Goal: Transaction & Acquisition: Purchase product/service

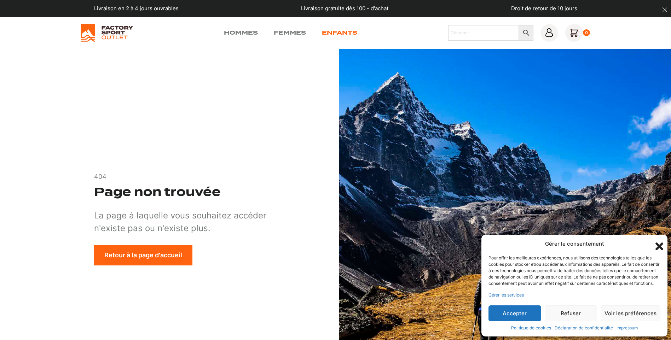
click at [333, 33] on link "Enfants" at bounding box center [339, 33] width 35 height 8
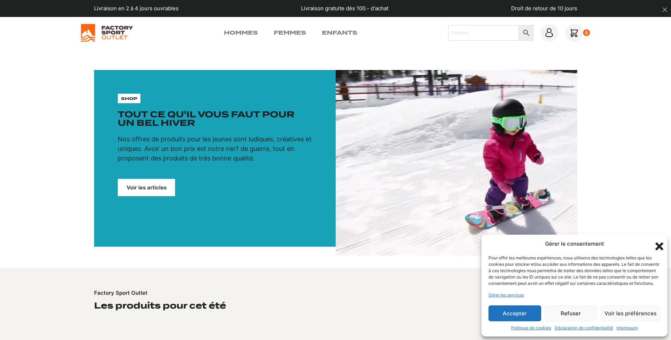
click at [163, 190] on link "Voir les articles" at bounding box center [146, 187] width 57 height 17
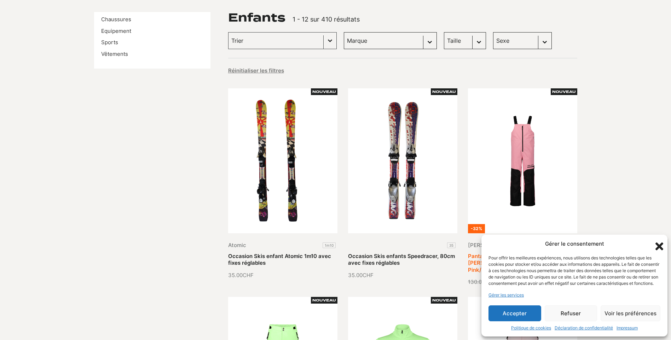
scroll to position [71, 0]
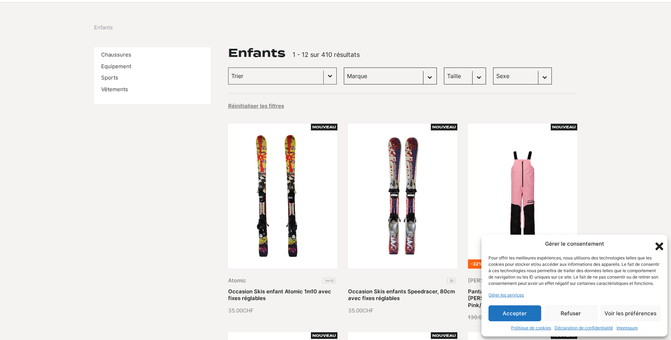
click at [464, 76] on select "Taille 38 (10) 39 (9) 40 (9) 36 (8) 37 (8) 41 (7) 42 (7) 34 (5) 35 (4) 32 (2) 3…" at bounding box center [465, 76] width 42 height 17
click at [562, 30] on div "Enfants" at bounding box center [335, 28] width 483 height 8
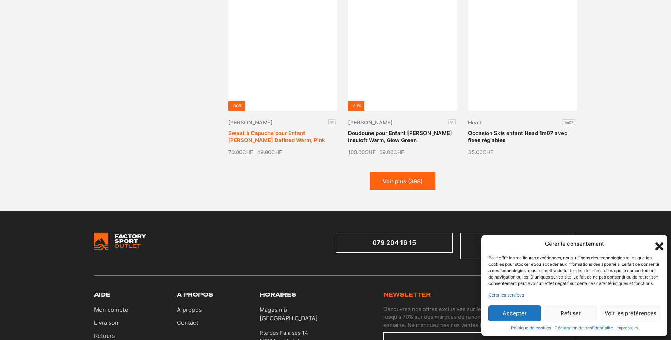
scroll to position [884, 0]
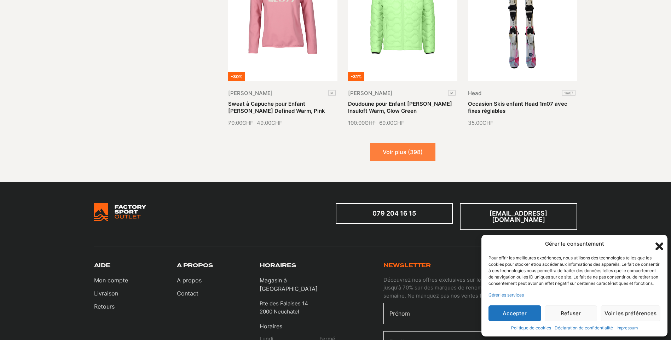
click at [384, 143] on button "Voir plus (398)" at bounding box center [402, 152] width 65 height 18
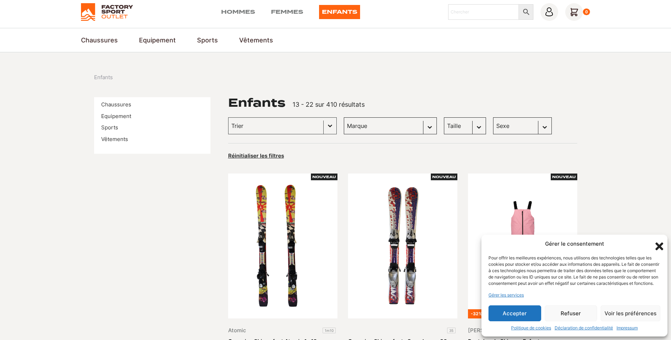
scroll to position [0, 0]
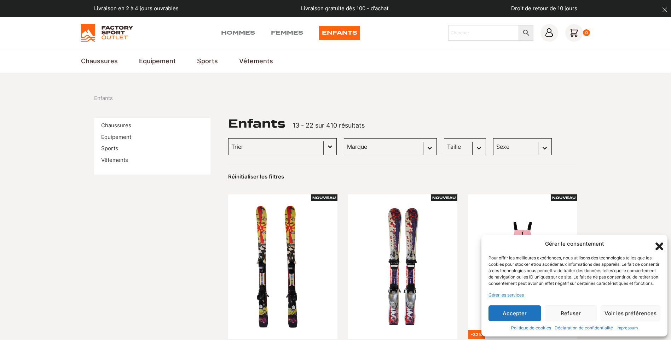
click at [324, 146] on button "Basculer la liste" at bounding box center [330, 147] width 13 height 16
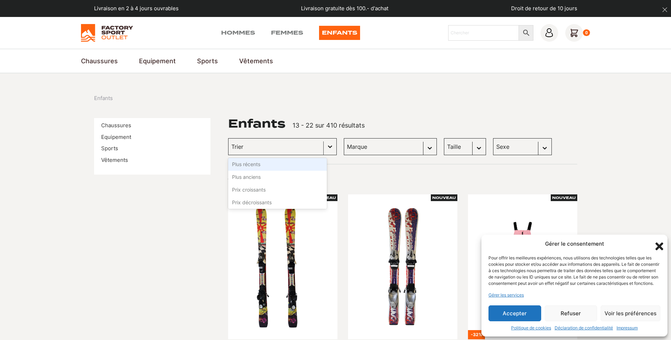
click at [324, 146] on button "Basculer la liste" at bounding box center [330, 147] width 13 height 16
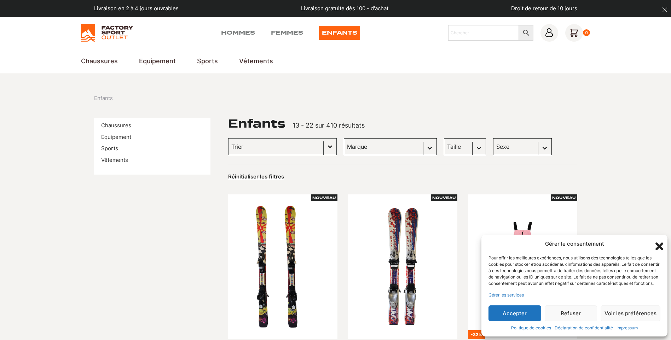
click at [355, 144] on select "Marque Globe Skateboards (63) Dakine (32) The Montana Scene (25) Scott (20) Wes…" at bounding box center [390, 146] width 93 height 17
click at [114, 136] on link "Equipement" at bounding box center [116, 137] width 30 height 7
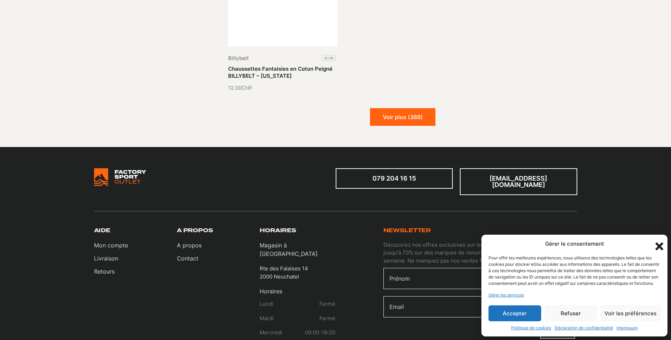
scroll to position [1912, 0]
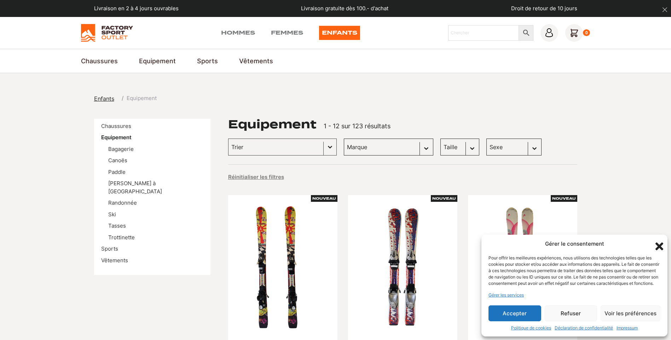
click at [121, 211] on li "Ski" at bounding box center [155, 215] width 95 height 8
click at [116, 211] on li "Ski" at bounding box center [155, 215] width 95 height 8
click at [115, 211] on link "Ski" at bounding box center [112, 214] width 8 height 7
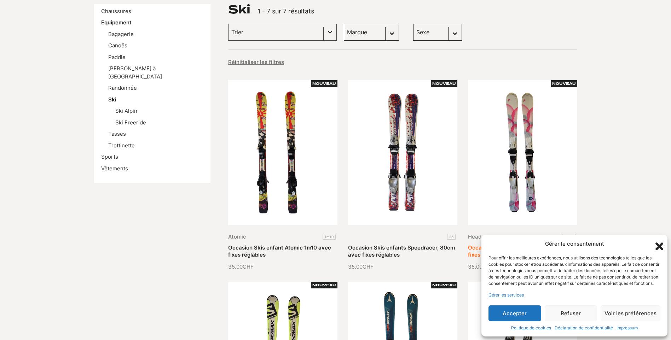
scroll to position [141, 0]
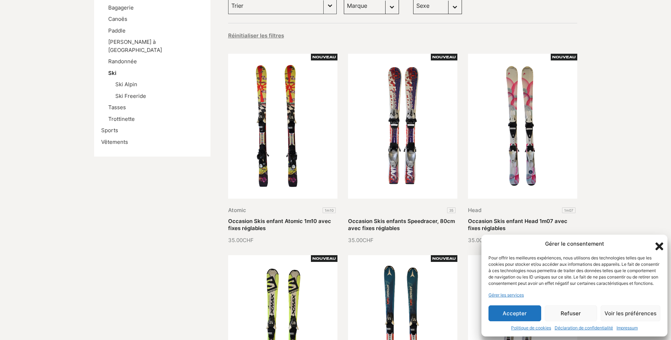
click at [658, 243] on icon "Fermer la boîte de dialogue" at bounding box center [659, 247] width 8 height 8
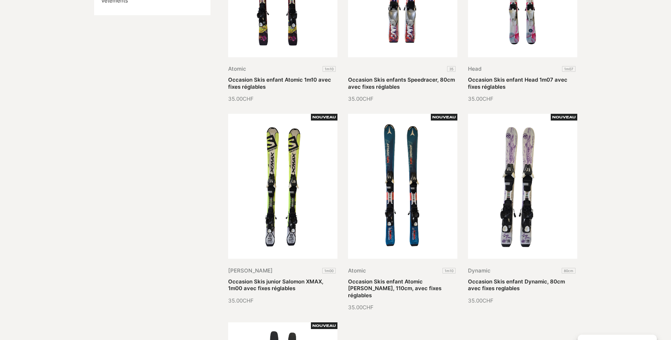
scroll to position [177, 0]
